Goal: Transaction & Acquisition: Purchase product/service

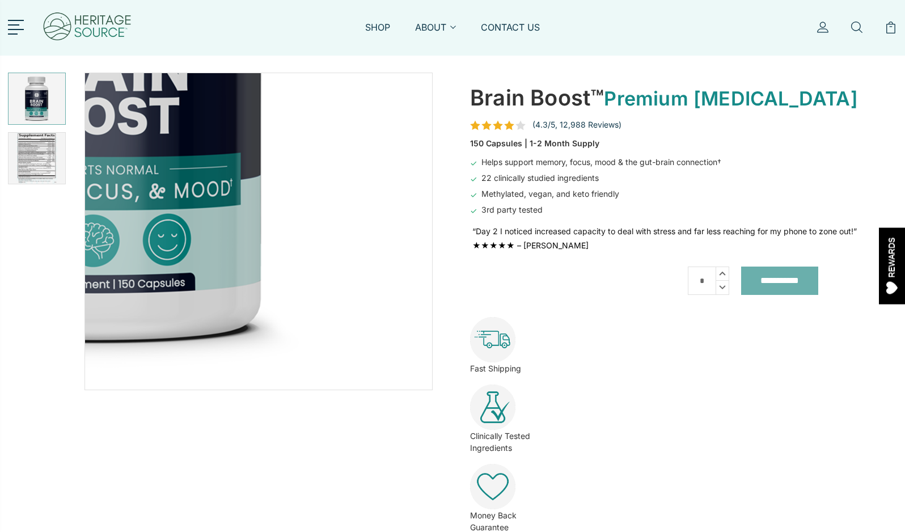
scroll to position [83, 0]
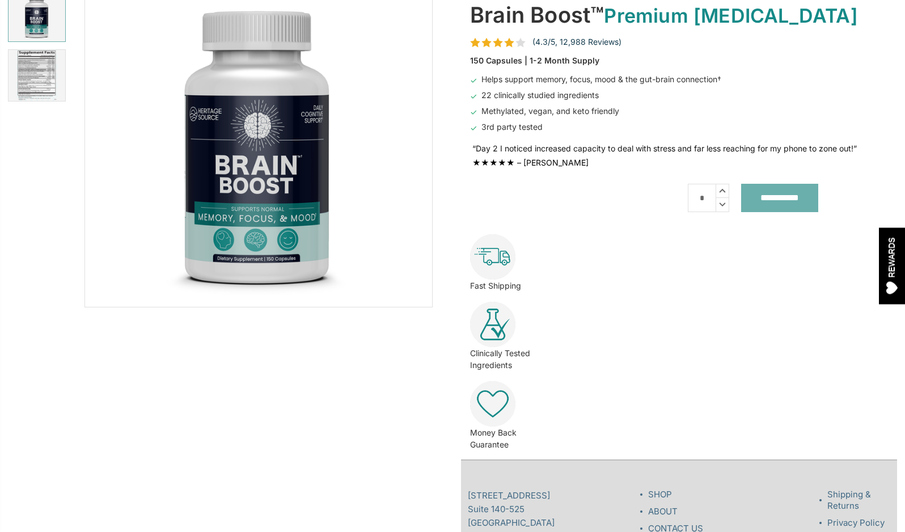
scroll to position [83, 0]
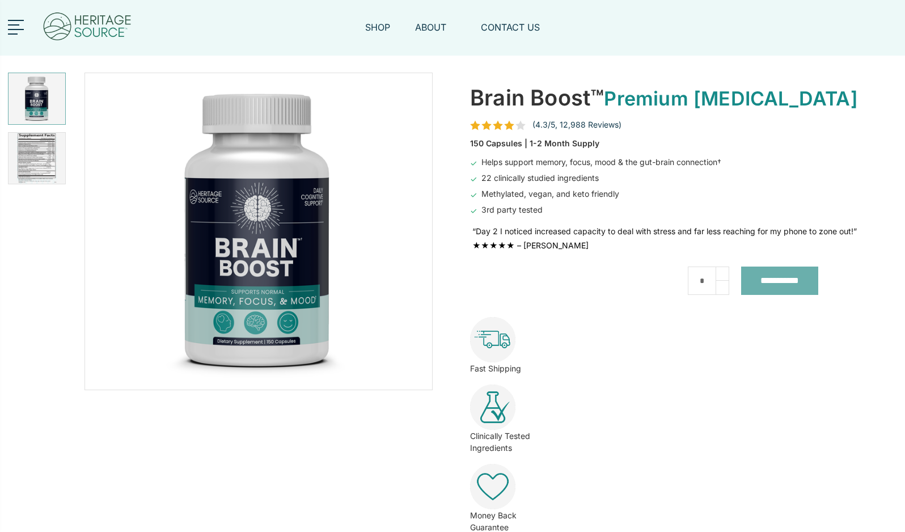
scroll to position [83, 0]
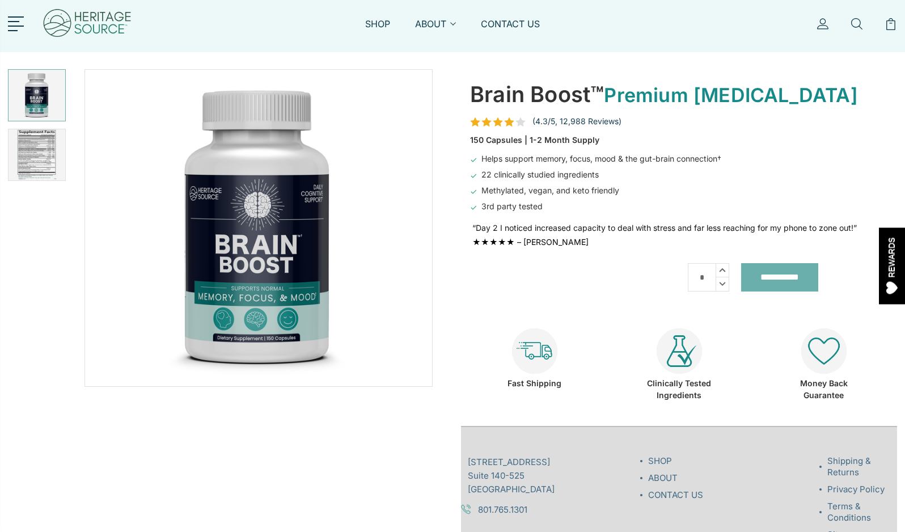
scroll to position [4, 0]
click at [725, 269] on icon at bounding box center [722, 269] width 12 height 13
click at [725, 282] on use at bounding box center [722, 283] width 6 height 4
type input "*"
click at [725, 277] on icon at bounding box center [722, 284] width 12 height 14
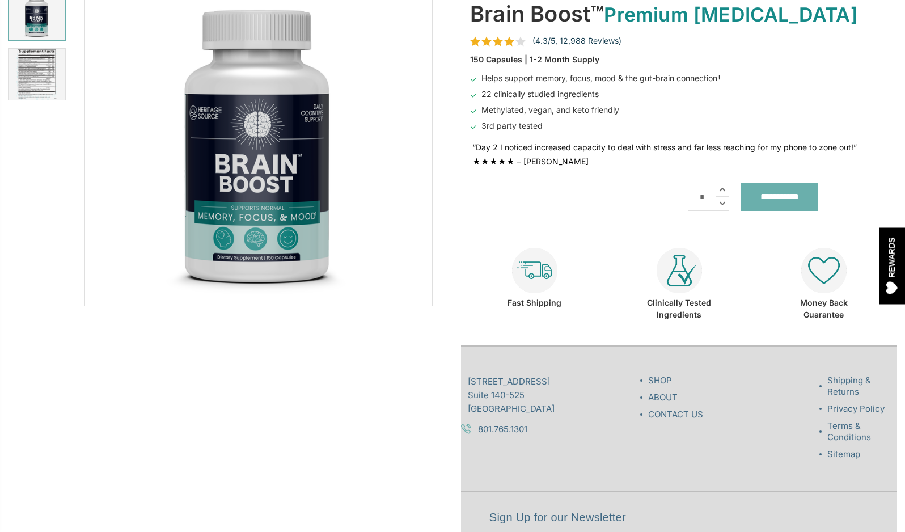
scroll to position [96, 0]
